Goal: Complete application form

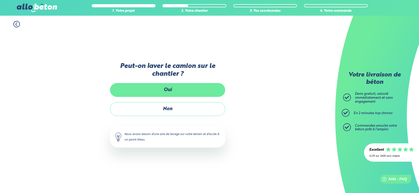
click at [168, 89] on label "Oui" at bounding box center [167, 90] width 115 height 14
click at [0, 0] on input "Oui" at bounding box center [0, 0] width 0 height 0
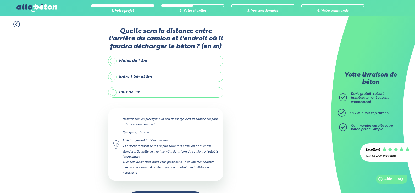
click at [116, 95] on label "Plus de 3m" at bounding box center [165, 92] width 115 height 10
click at [0, 0] on input "Plus de 3m" at bounding box center [0, 0] width 0 height 0
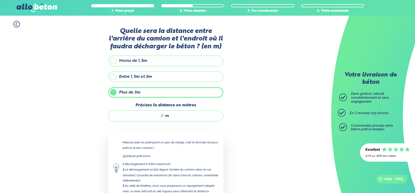
click at [111, 75] on label "Entre 1,5m et 3m" at bounding box center [165, 77] width 115 height 10
click at [0, 0] on input "Entre 1,5m et 3m" at bounding box center [0, 0] width 0 height 0
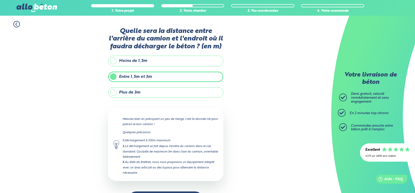
scroll to position [20, 0]
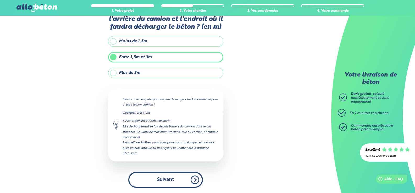
click at [164, 179] on button "Suivant" at bounding box center [165, 180] width 75 height 16
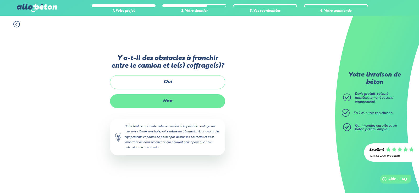
click at [179, 102] on label "Non" at bounding box center [167, 101] width 115 height 14
click at [0, 0] on input "Non" at bounding box center [0, 0] width 0 height 0
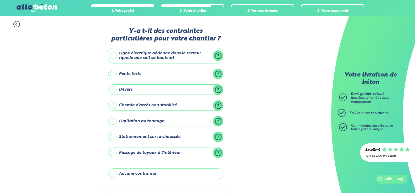
click at [113, 173] on label "Aucune contrainte" at bounding box center [165, 174] width 115 height 10
click at [0, 0] on input "Aucune contrainte" at bounding box center [0, 0] width 0 height 0
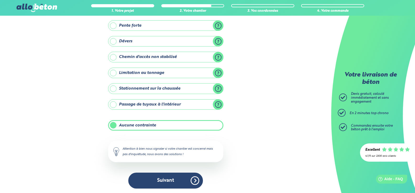
scroll to position [49, 0]
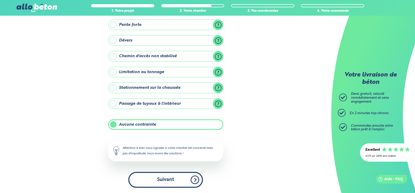
click at [176, 176] on button "Suivant" at bounding box center [165, 180] width 75 height 16
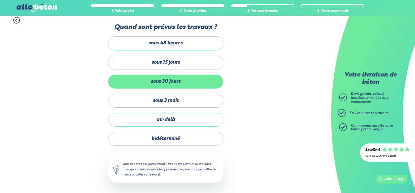
click at [186, 84] on label "sous 30 jours" at bounding box center [165, 82] width 115 height 14
click at [0, 0] on input "sous 30 jours" at bounding box center [0, 0] width 0 height 0
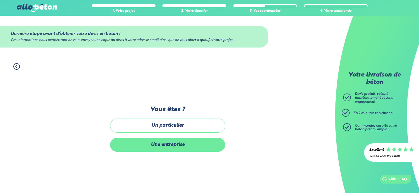
click at [172, 145] on label "Une entreprise" at bounding box center [167, 145] width 115 height 14
click at [0, 0] on input "Une entreprise" at bounding box center [0, 0] width 0 height 0
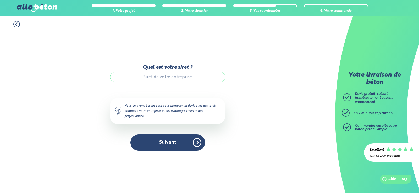
click at [184, 77] on input "Quel est votre siret ?" at bounding box center [167, 77] width 115 height 10
